Goal: Navigation & Orientation: Find specific page/section

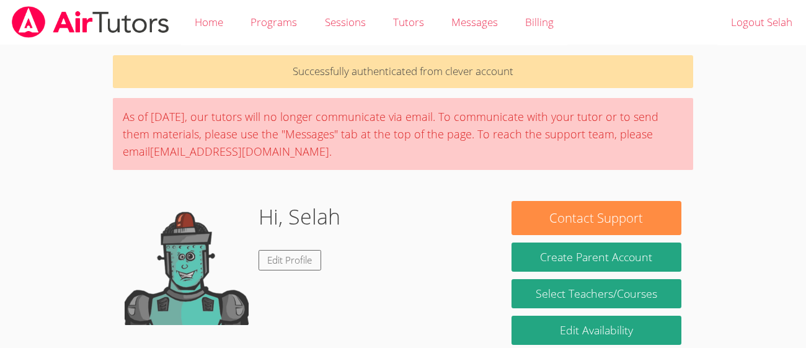
click at [239, 140] on div "As of [DATE], our tutors will no longer communicate via email. To communicate w…" at bounding box center [403, 134] width 580 height 72
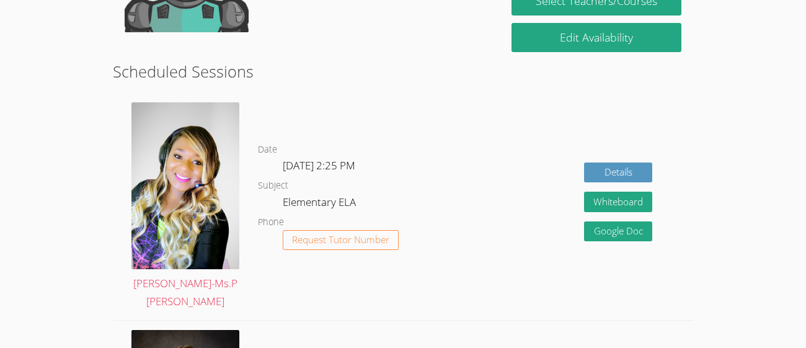
scroll to position [294, 0]
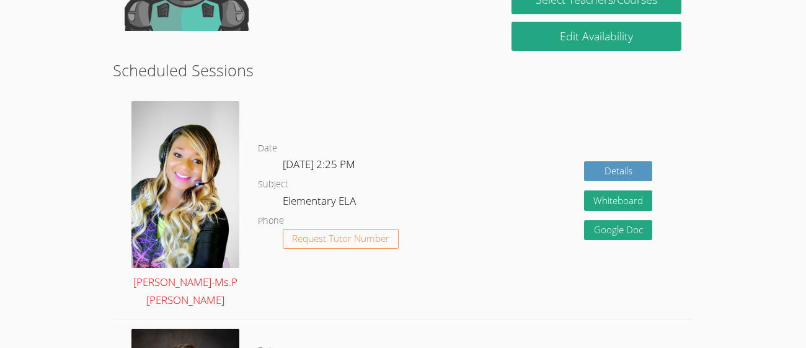
click at [136, 180] on img at bounding box center [185, 184] width 108 height 167
click at [156, 180] on img at bounding box center [185, 184] width 108 height 167
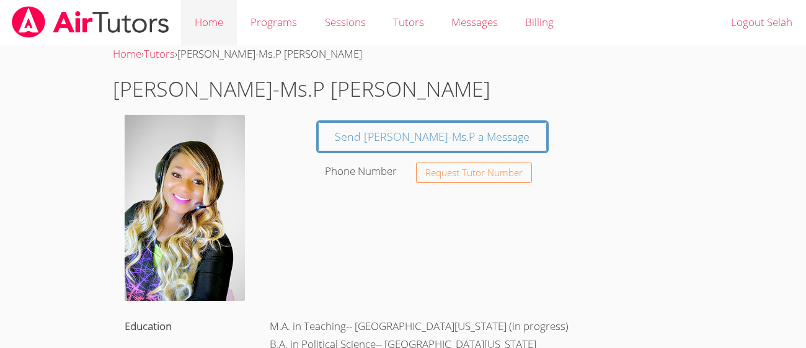
click at [218, 22] on link "Home" at bounding box center [209, 22] width 56 height 45
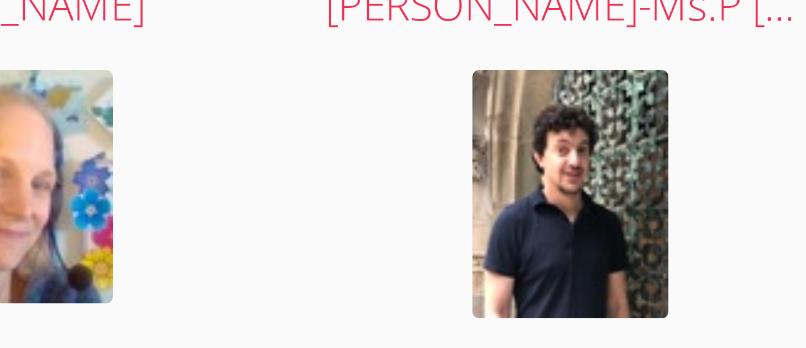
scroll to position [2331, 0]
